Goal: Task Accomplishment & Management: Manage account settings

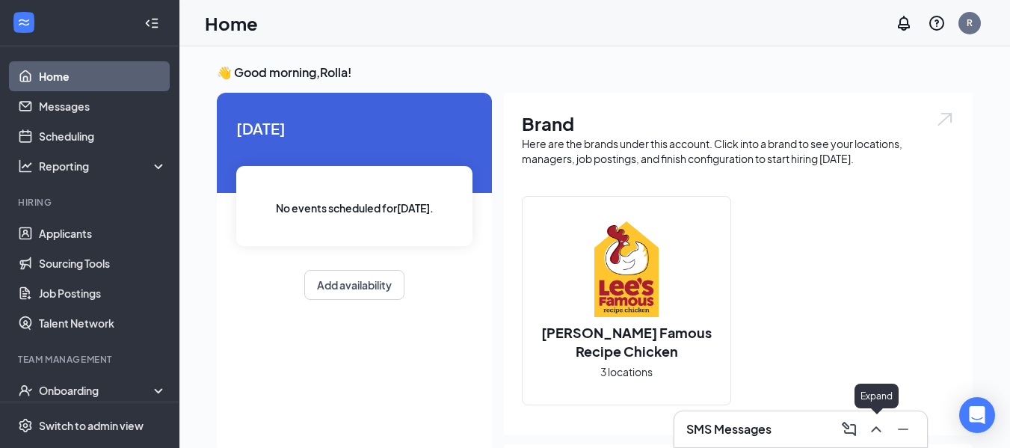
click at [877, 430] on icon "ChevronUp" at bounding box center [876, 429] width 18 height 18
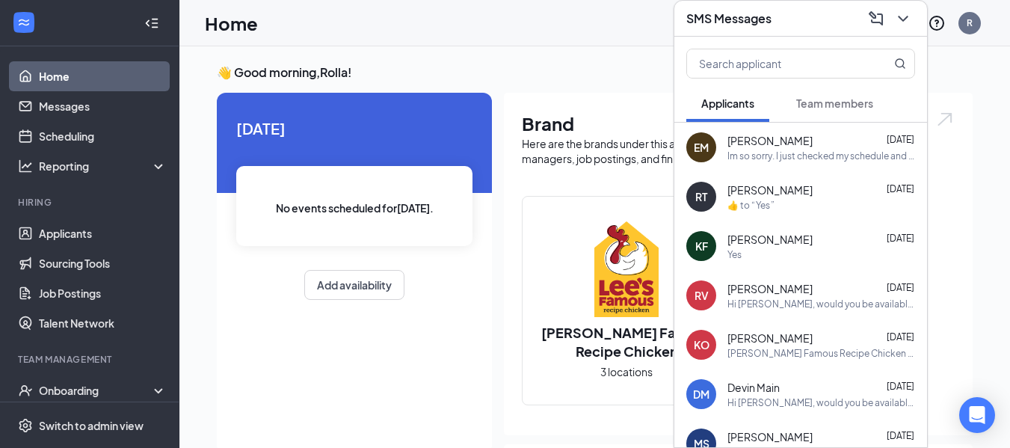
click at [797, 155] on div "Im so sorry. I just checked my schedule and will actually be in a meeting for m…" at bounding box center [821, 155] width 188 height 13
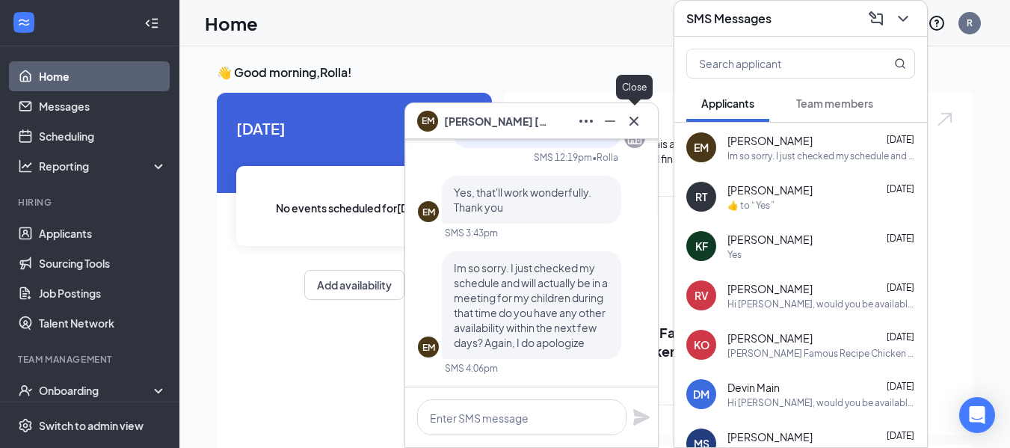
click at [631, 119] on icon "Cross" at bounding box center [634, 121] width 18 height 18
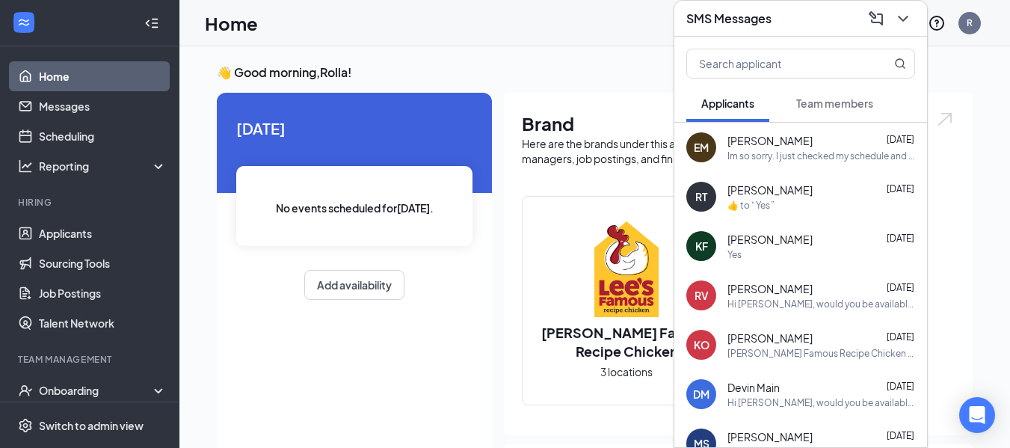
click at [781, 203] on div "​👍​ to “ Yes ”" at bounding box center [821, 205] width 188 height 13
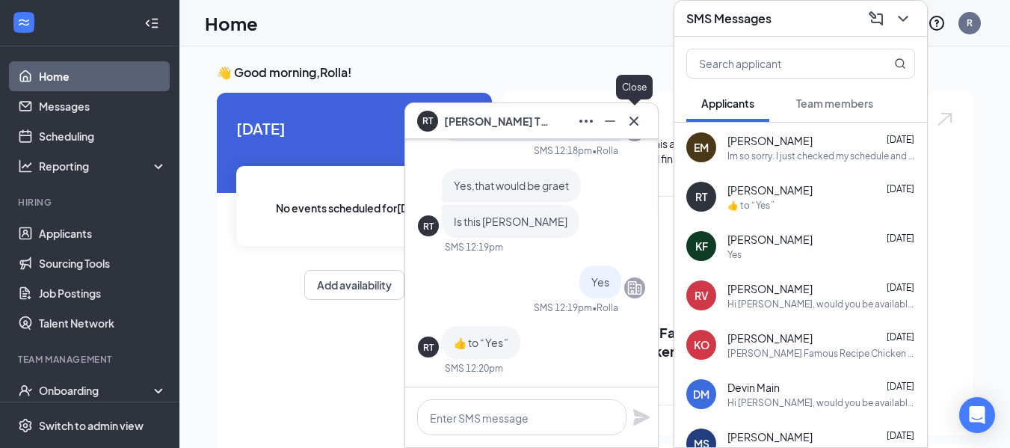
click at [629, 123] on icon "Cross" at bounding box center [634, 121] width 18 height 18
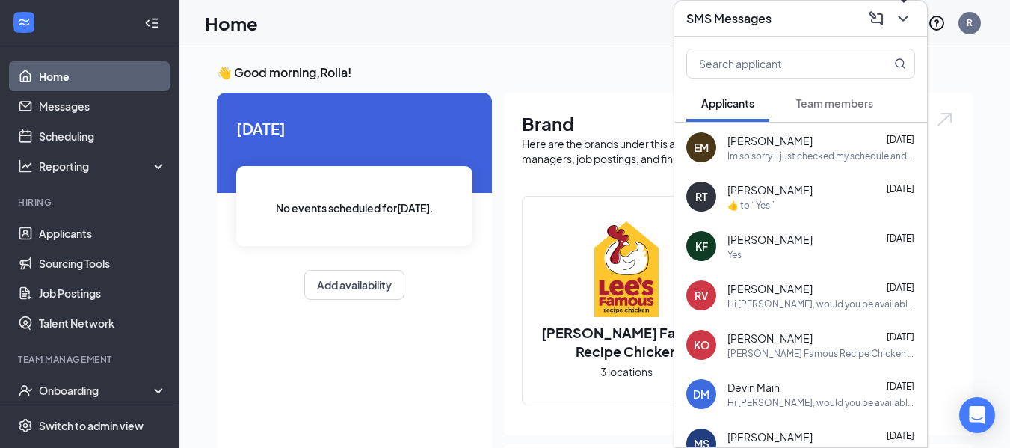
click at [897, 19] on icon "ChevronDown" at bounding box center [903, 19] width 18 height 18
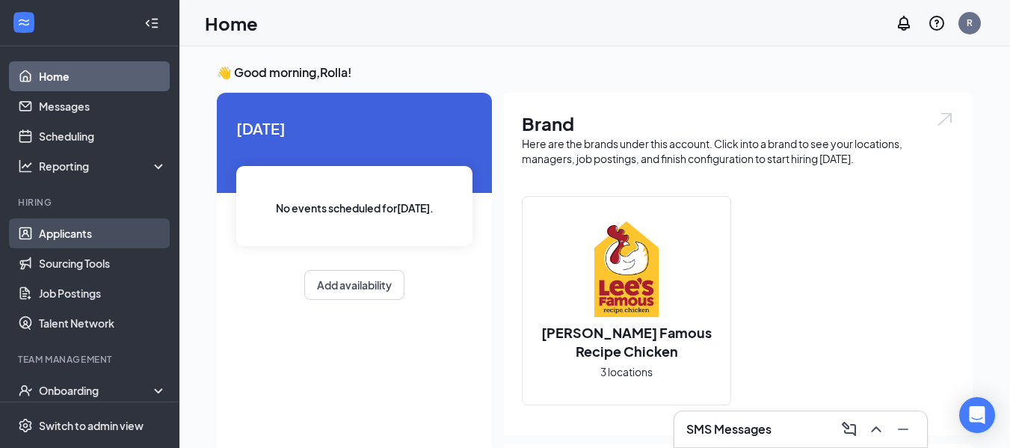
click at [83, 226] on link "Applicants" at bounding box center [103, 233] width 128 height 30
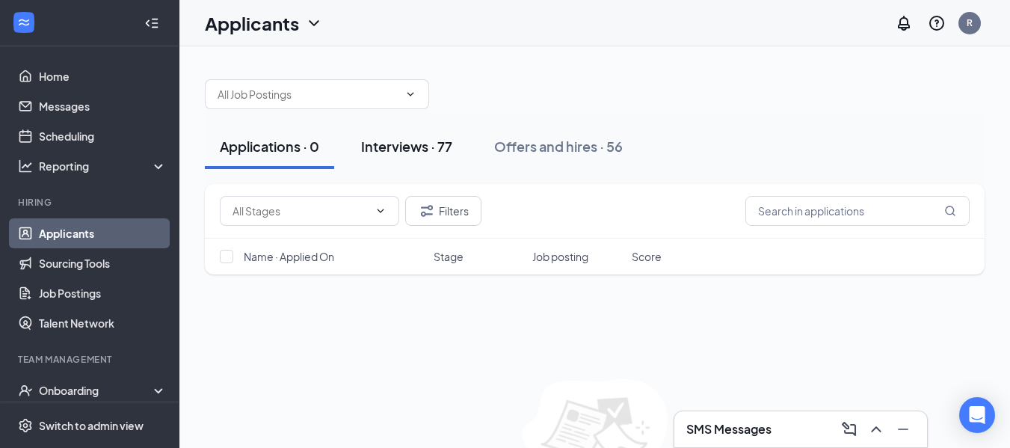
click at [398, 149] on div "Interviews · 77" at bounding box center [406, 146] width 91 height 19
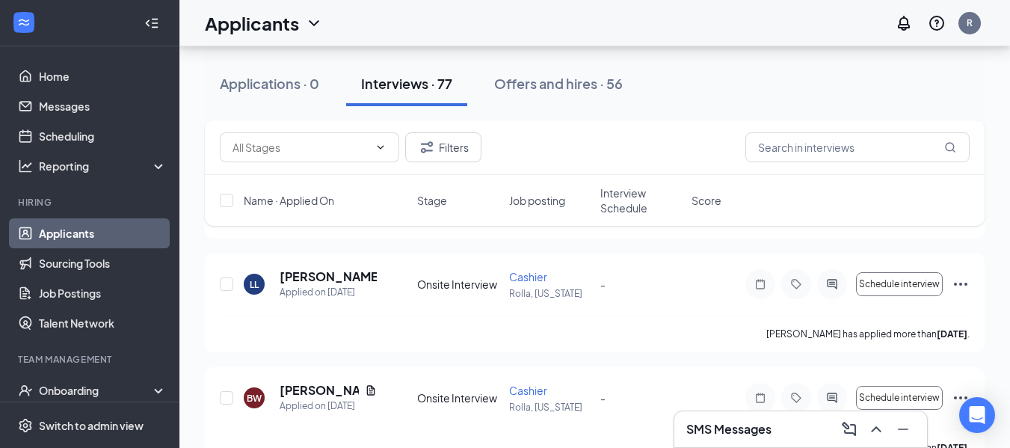
scroll to position [1011, 0]
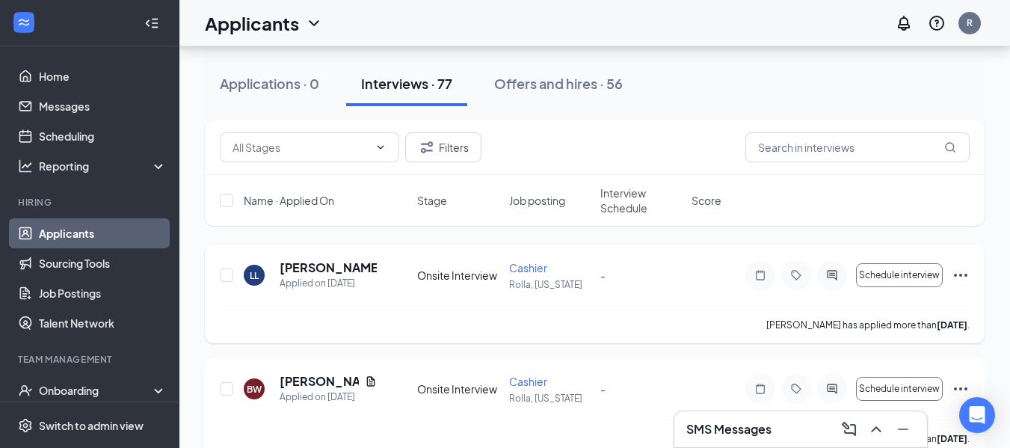
click at [523, 268] on span "Cashier" at bounding box center [528, 267] width 38 height 13
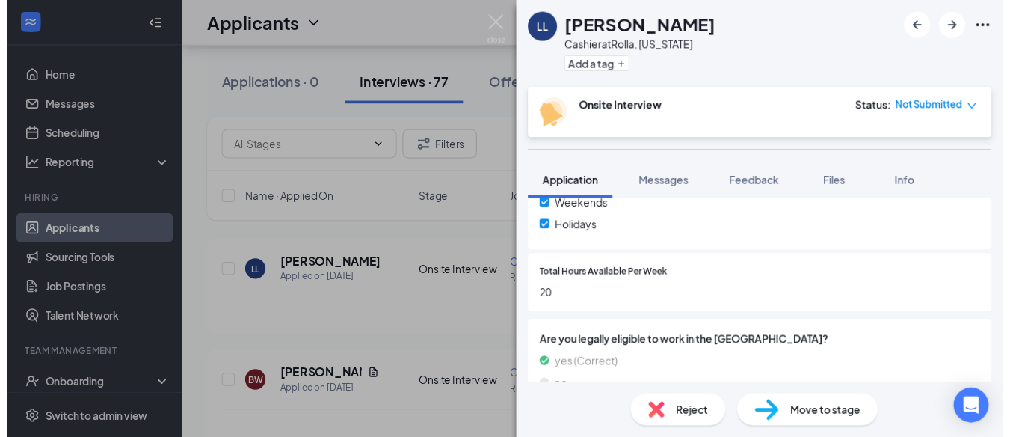
scroll to position [632, 0]
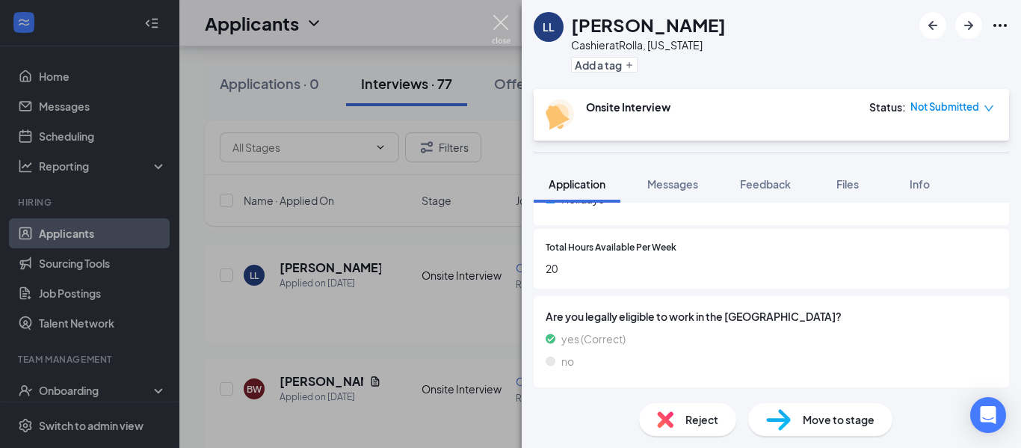
click at [508, 18] on img at bounding box center [501, 29] width 19 height 29
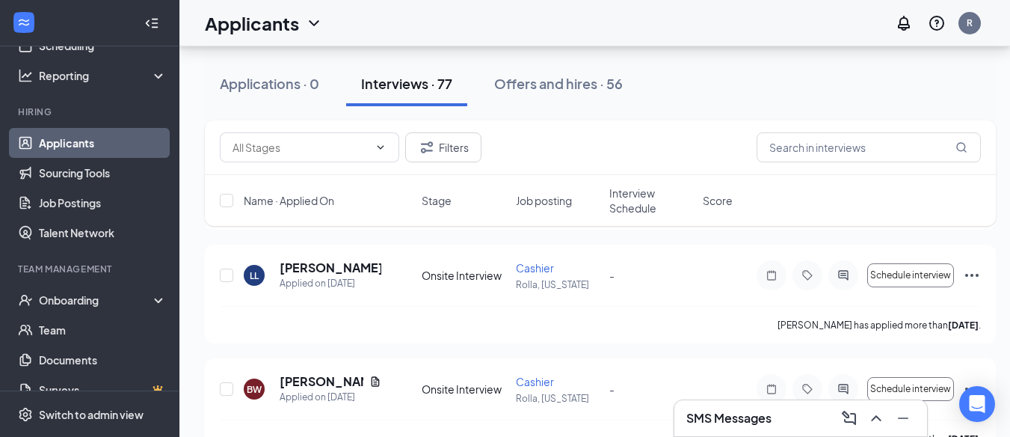
scroll to position [102, 0]
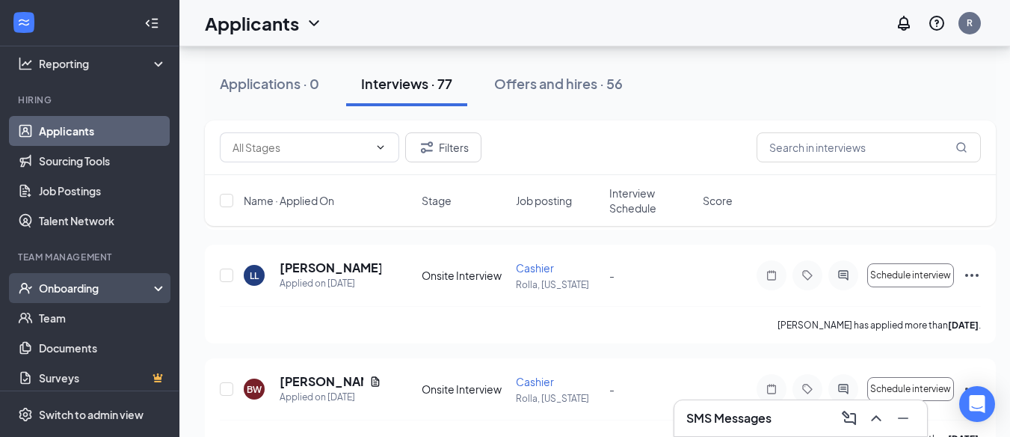
click at [98, 284] on div "Onboarding" at bounding box center [96, 287] width 115 height 15
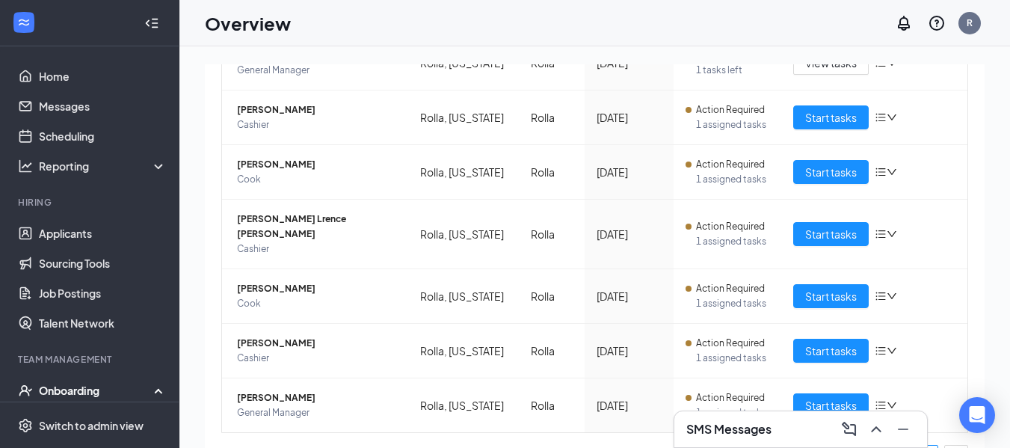
scroll to position [343, 0]
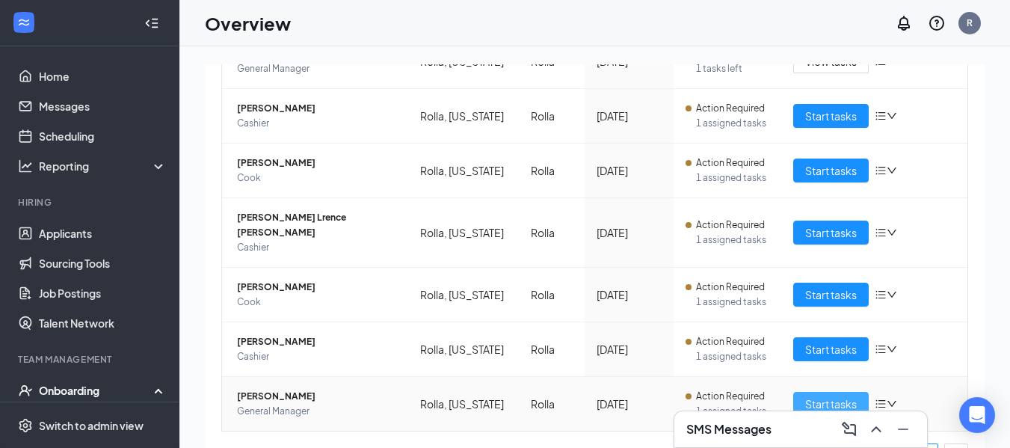
click at [829, 395] on span "Start tasks" at bounding box center [831, 403] width 52 height 16
